Goal: Communication & Community: Answer question/provide support

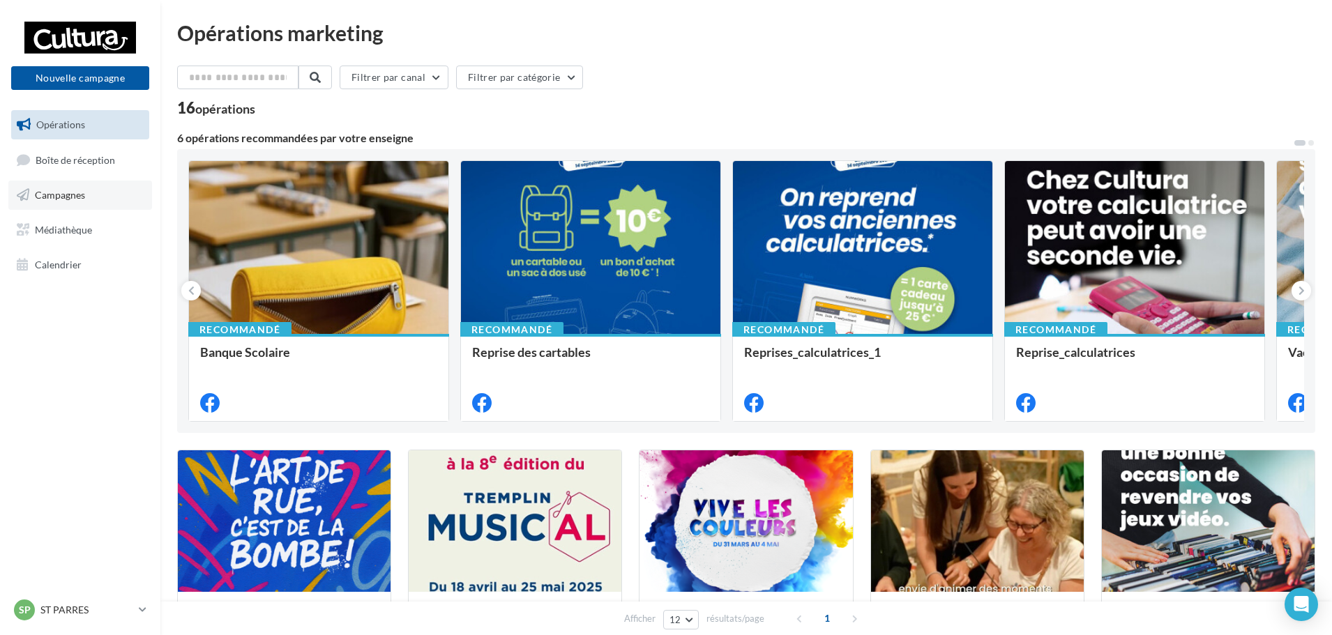
click at [94, 200] on link "Campagnes" at bounding box center [80, 195] width 144 height 29
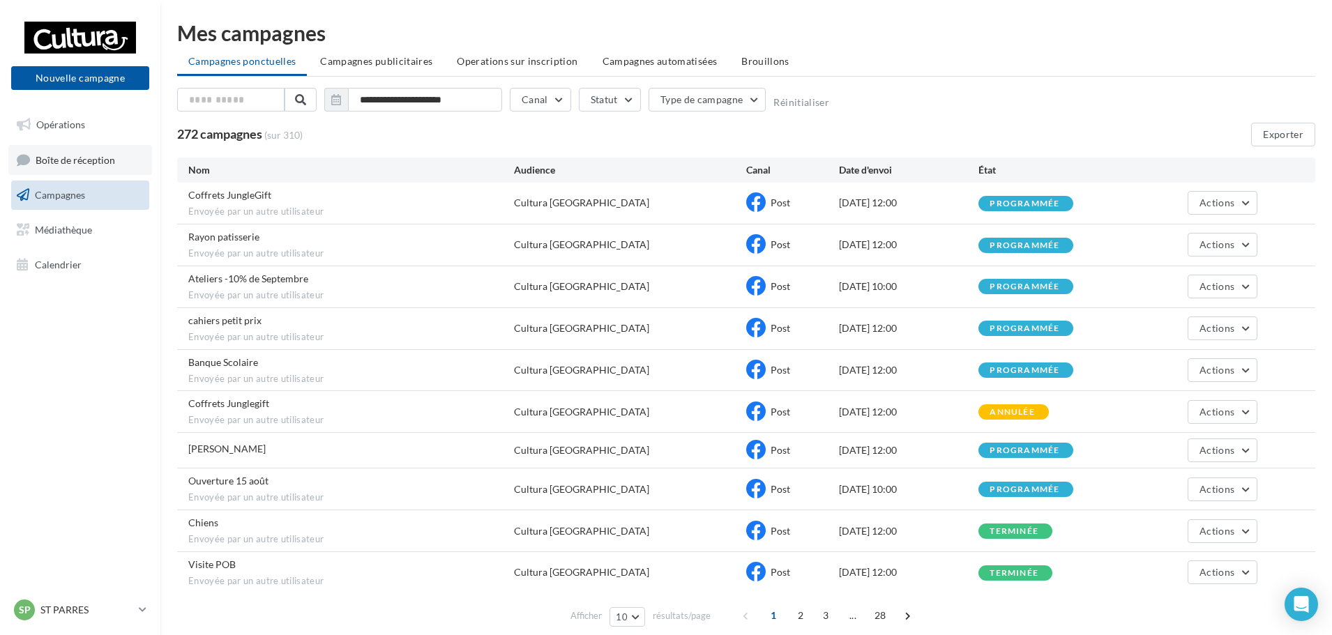
click at [96, 165] on span "Boîte de réception" at bounding box center [76, 159] width 80 height 12
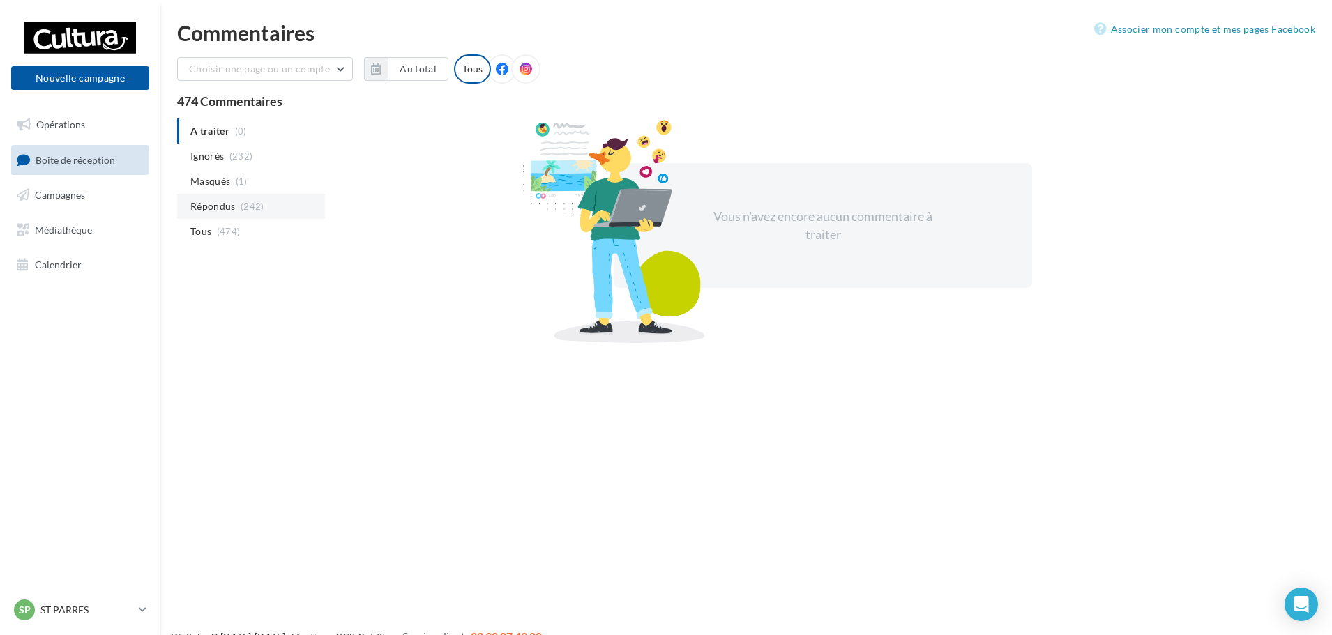
click at [235, 209] on span "Répondus" at bounding box center [212, 207] width 45 height 14
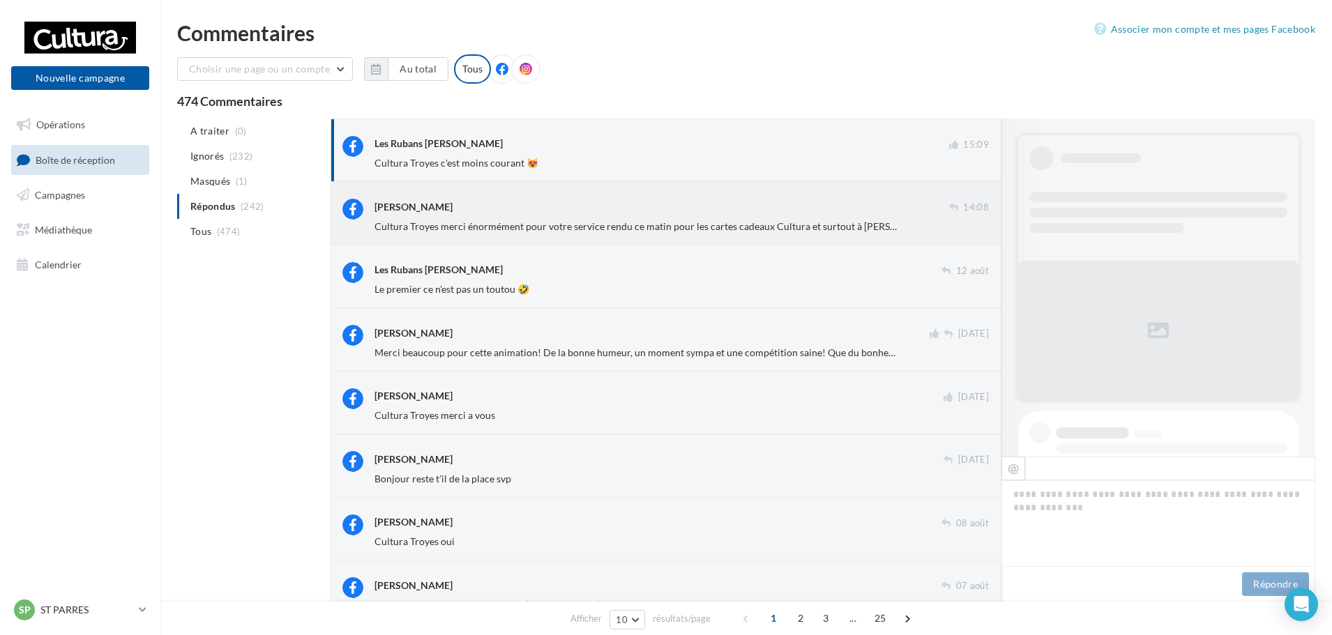
scroll to position [1, 0]
click at [630, 220] on span "Cultura Troyes merci énormément pour votre service rendu ce matin pour les cart…" at bounding box center [991, 226] width 1232 height 12
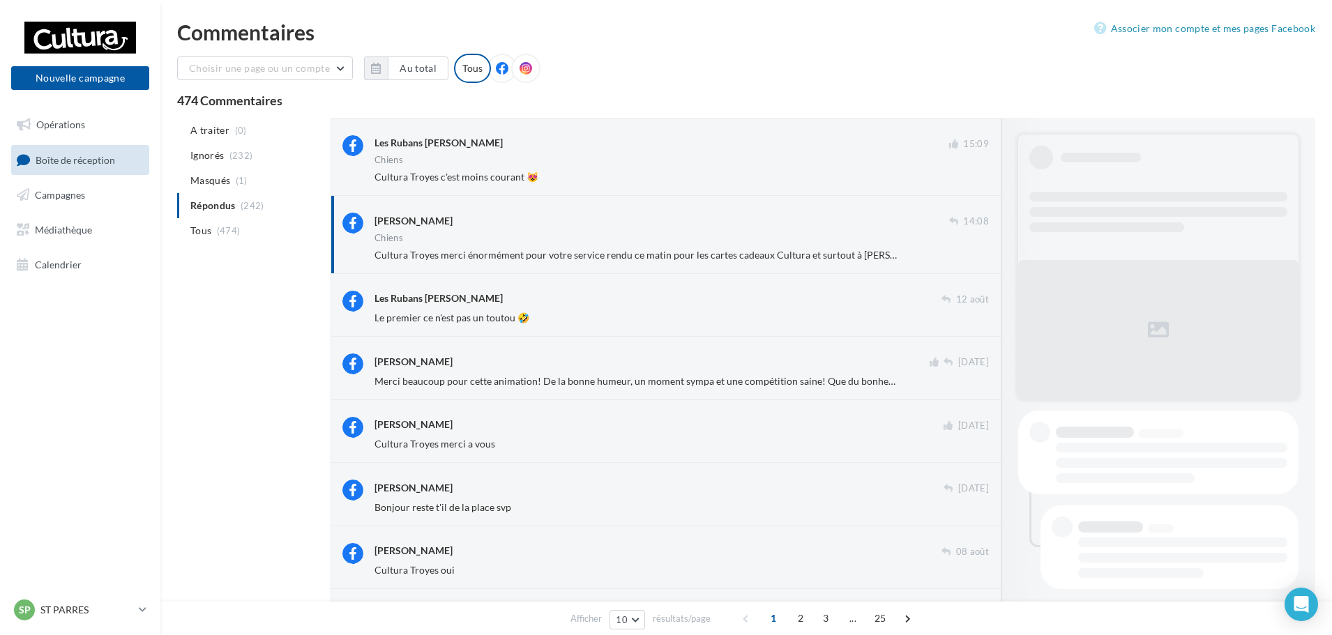
click at [855, 243] on div "Chiens" at bounding box center [682, 240] width 615 height 12
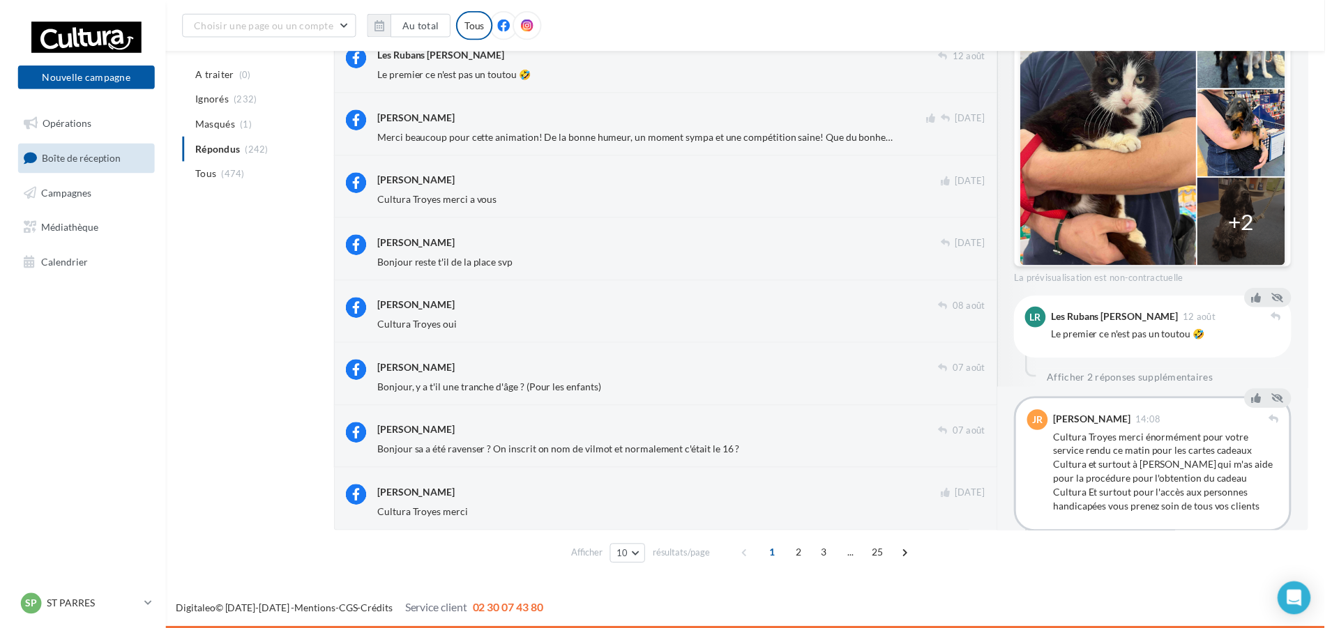
scroll to position [285, 0]
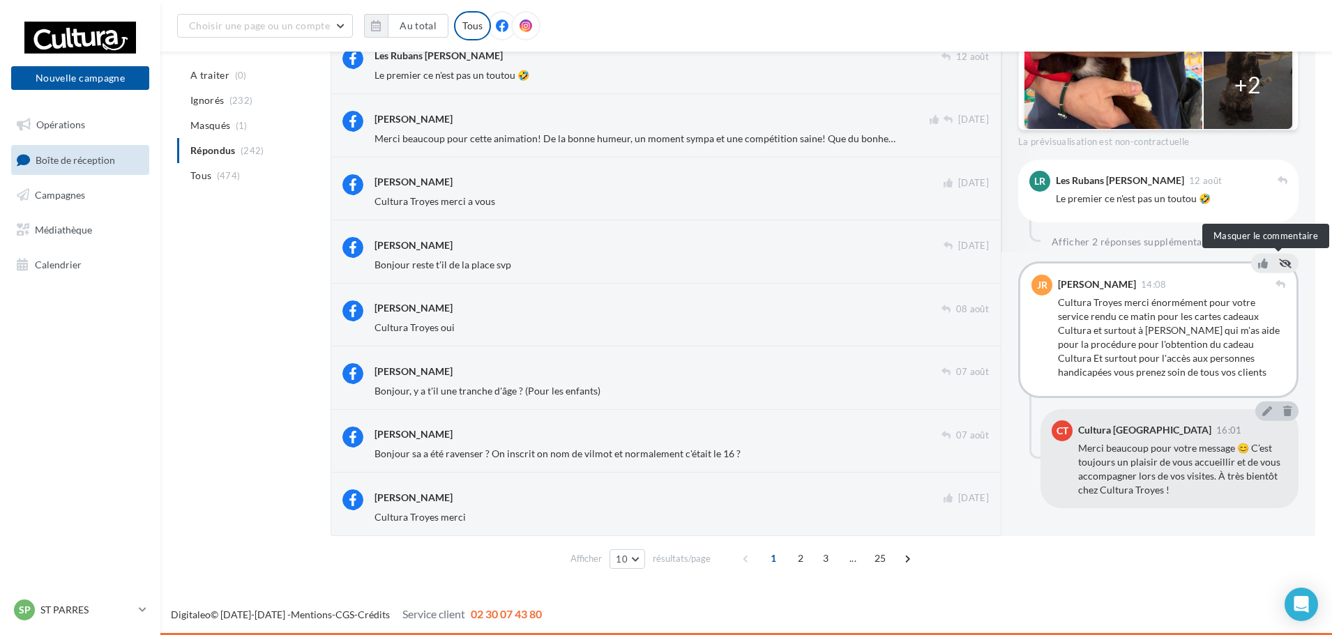
click at [1279, 266] on icon at bounding box center [1285, 264] width 13 height 10
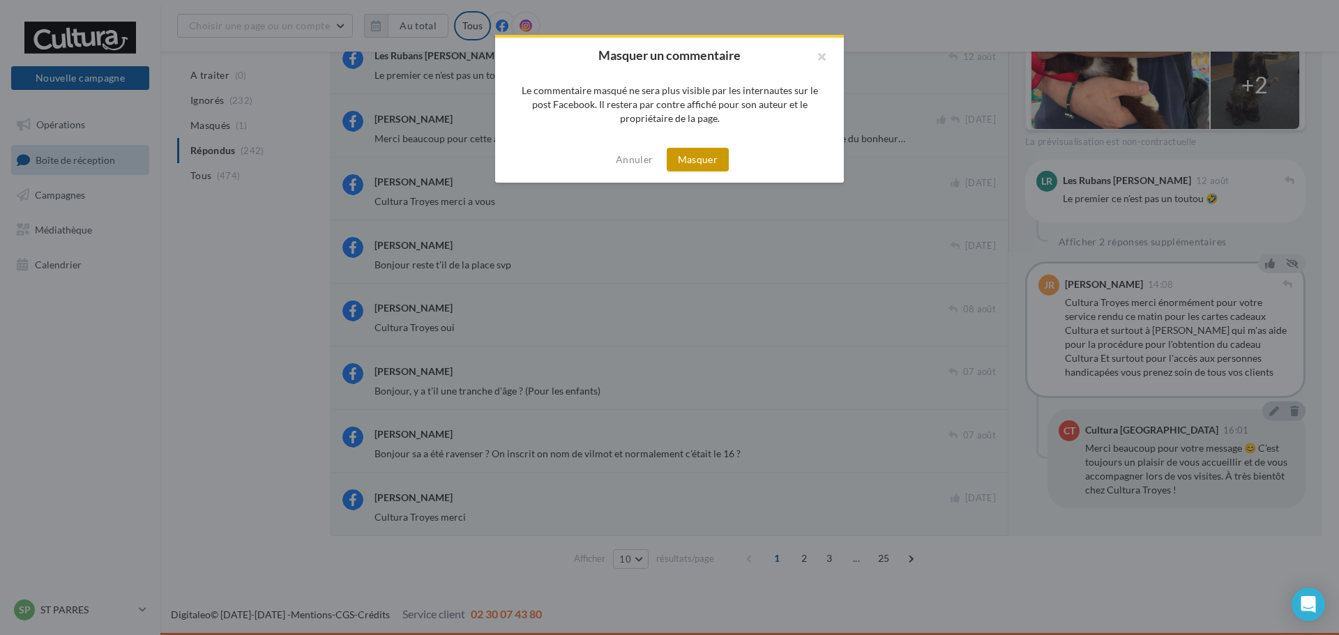
click at [697, 163] on button "Masquer" at bounding box center [698, 160] width 62 height 24
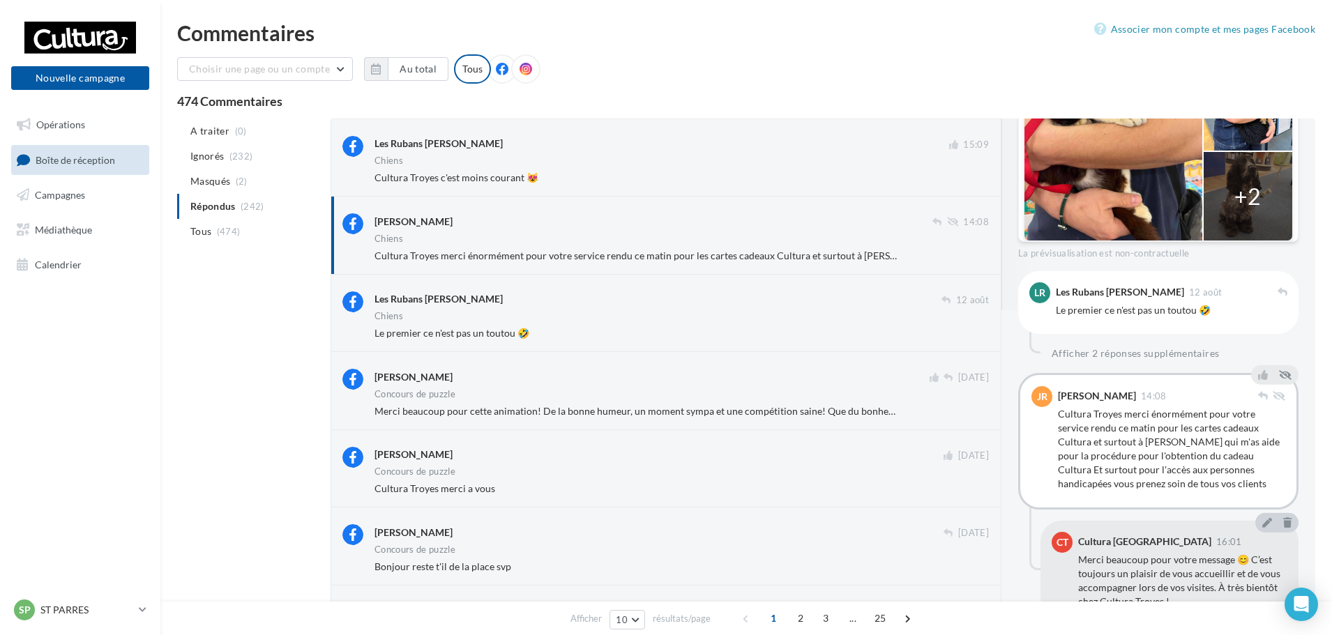
scroll to position [268, 0]
